Goal: Task Accomplishment & Management: Manage account settings

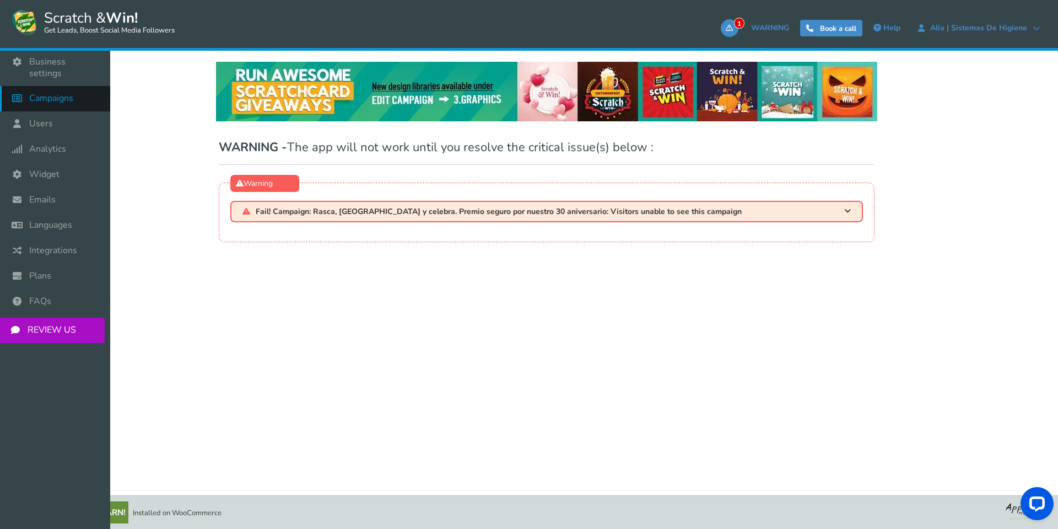
click at [35, 93] on span "Campaigns" at bounding box center [51, 99] width 44 height 12
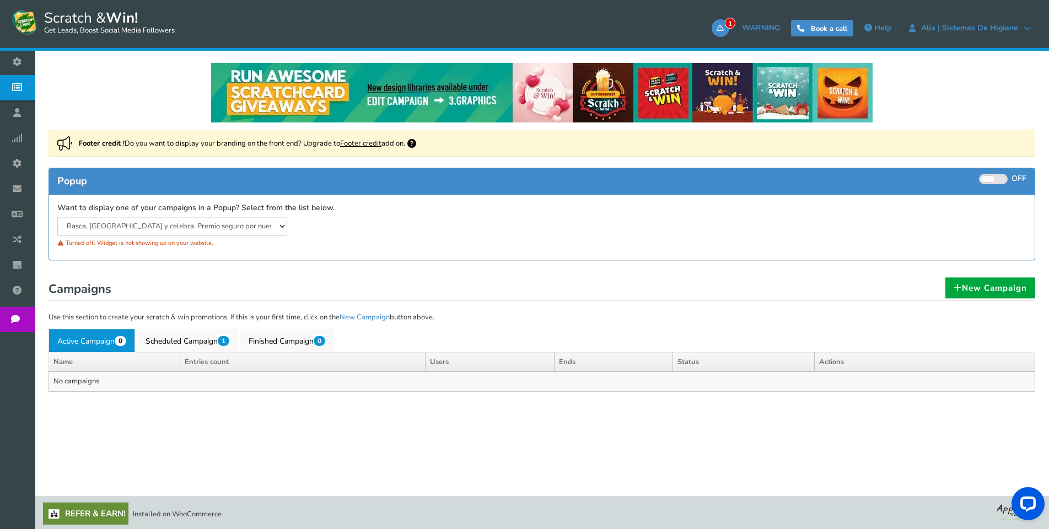
scroll to position [71, 0]
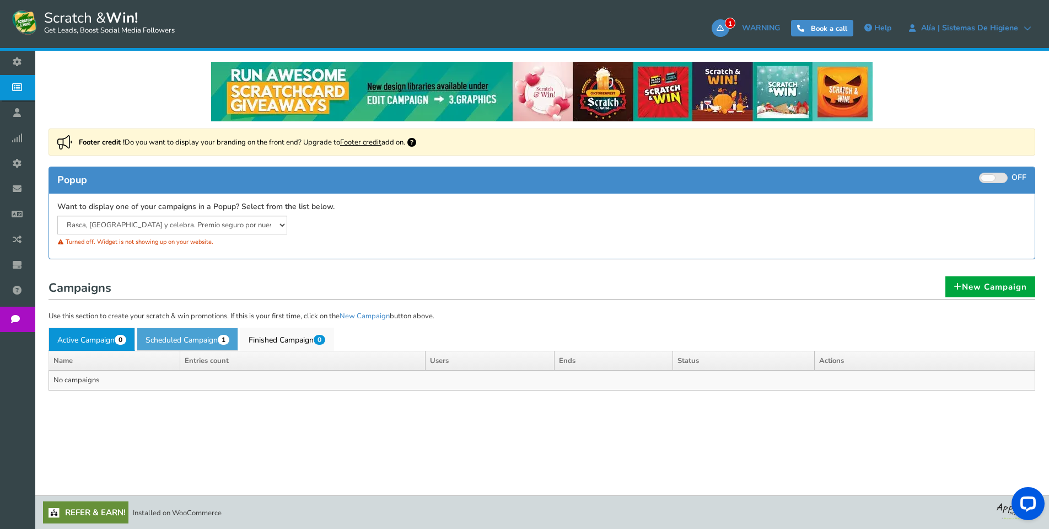
click at [189, 336] on link "Scheduled Campaign 1" at bounding box center [187, 338] width 101 height 23
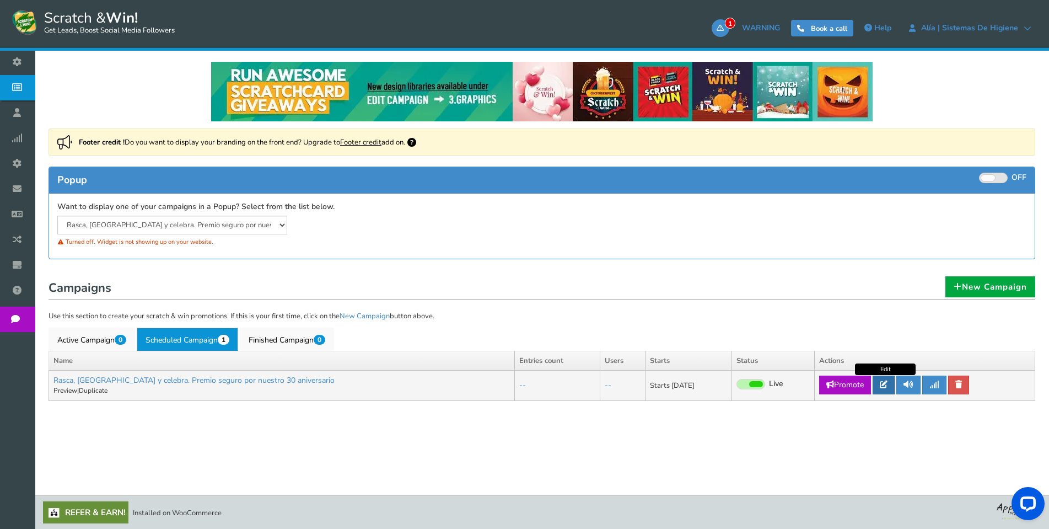
click at [886, 385] on icon at bounding box center [884, 384] width 8 height 8
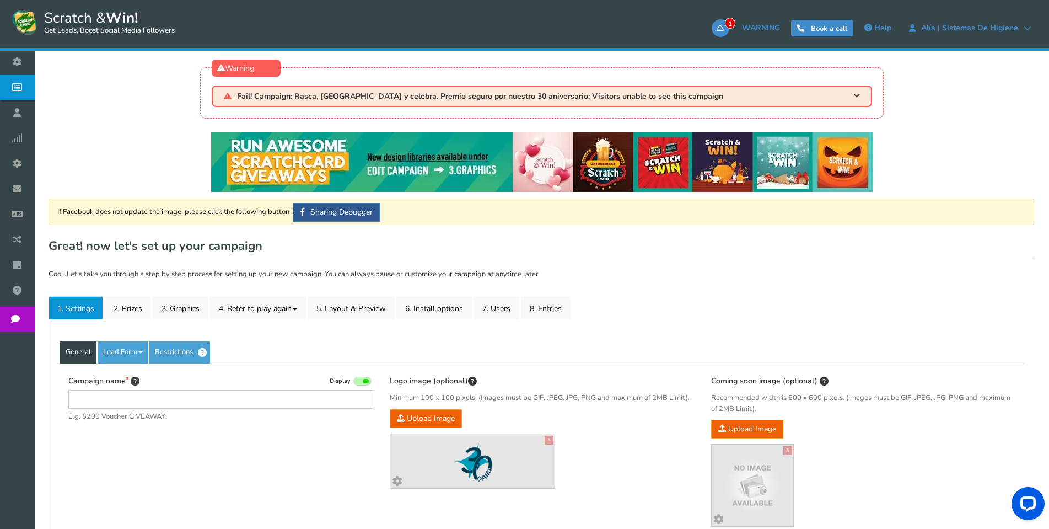
type input "Rasca, [GEOGRAPHIC_DATA] y celebra. Premio seguro por nuestro 30 aniversario"
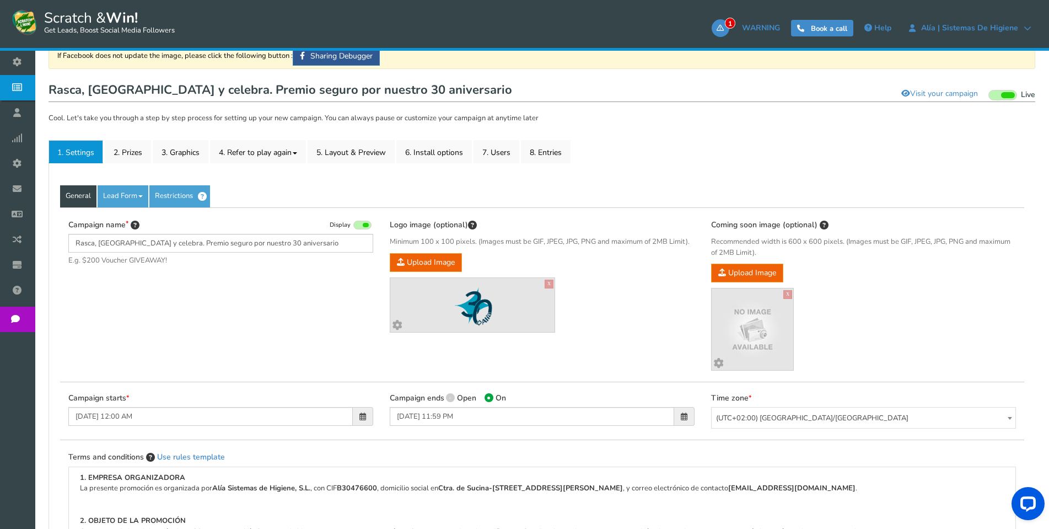
scroll to position [165, 0]
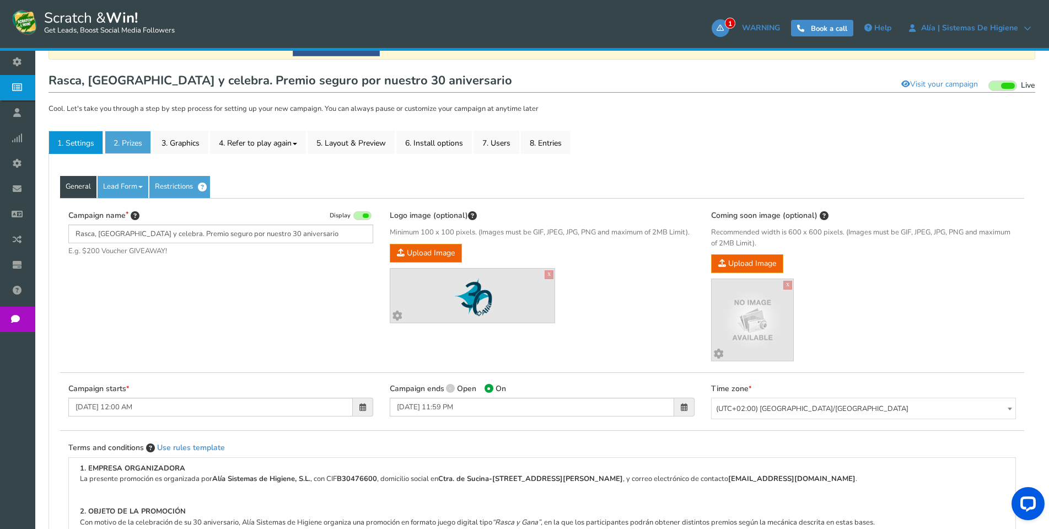
click at [133, 148] on link "2. Prizes" at bounding box center [128, 142] width 46 height 23
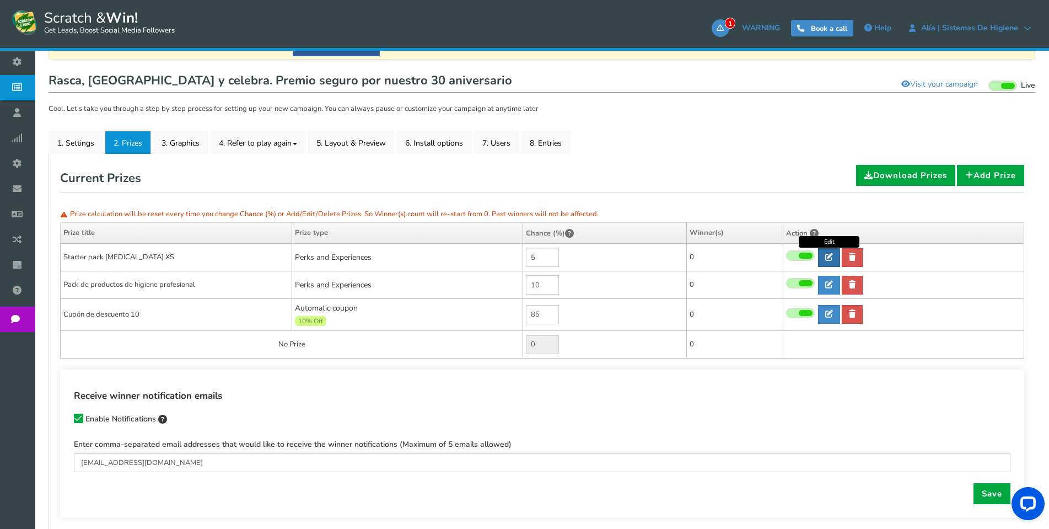
click at [831, 256] on icon at bounding box center [829, 257] width 8 height 8
type input "Starter pack [MEDICAL_DATA] XS"
select select "Reward"
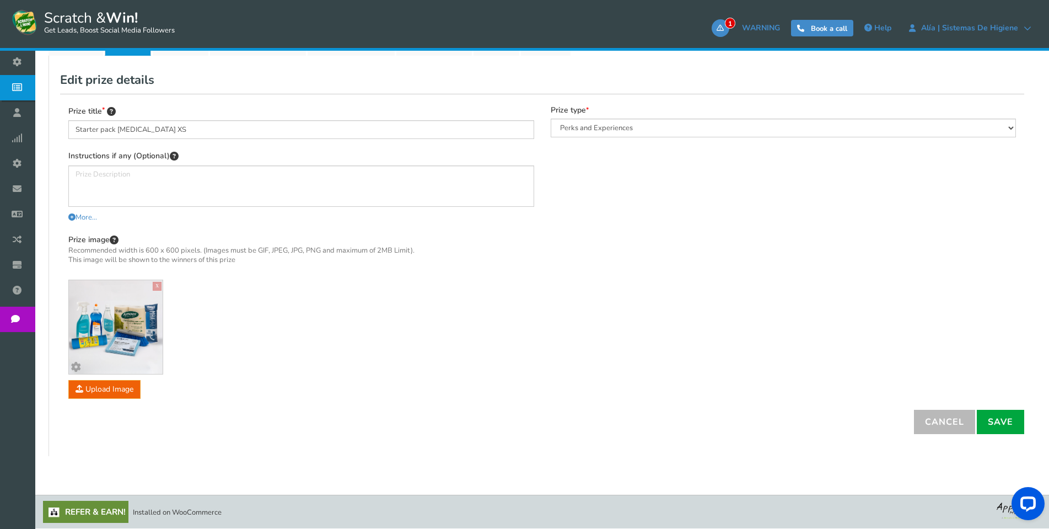
scroll to position [0, 0]
